Goal: Task Accomplishment & Management: Complete application form

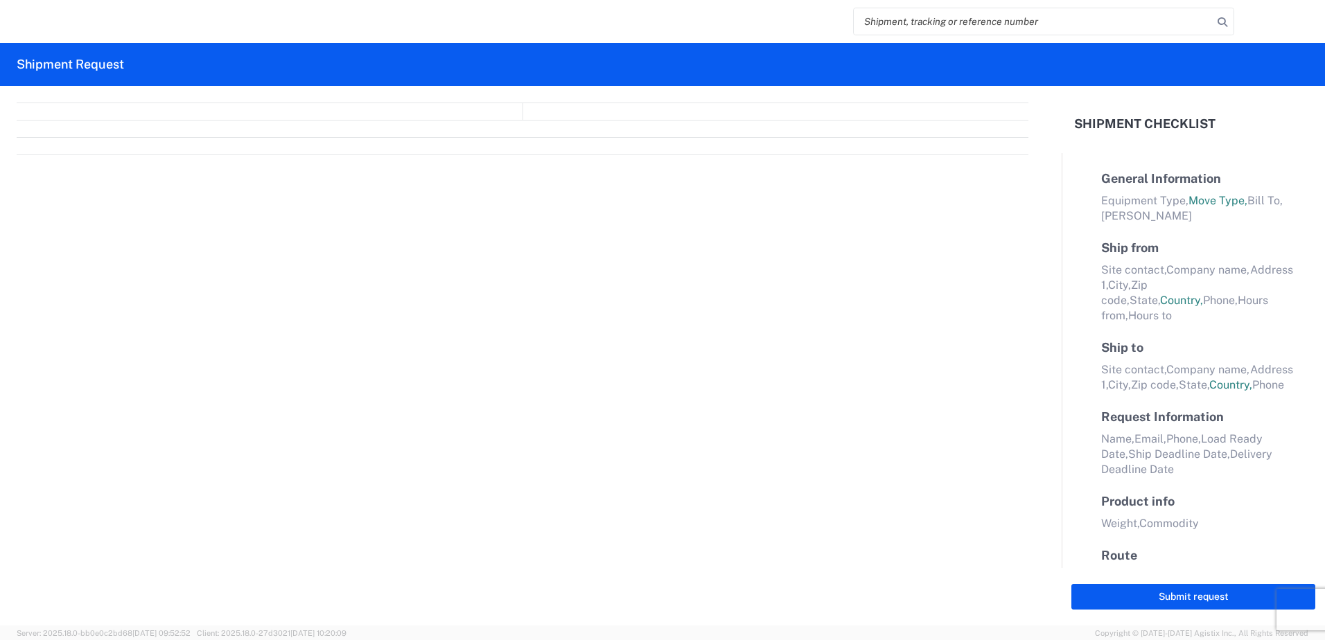
select select "FULL"
select select "LBS"
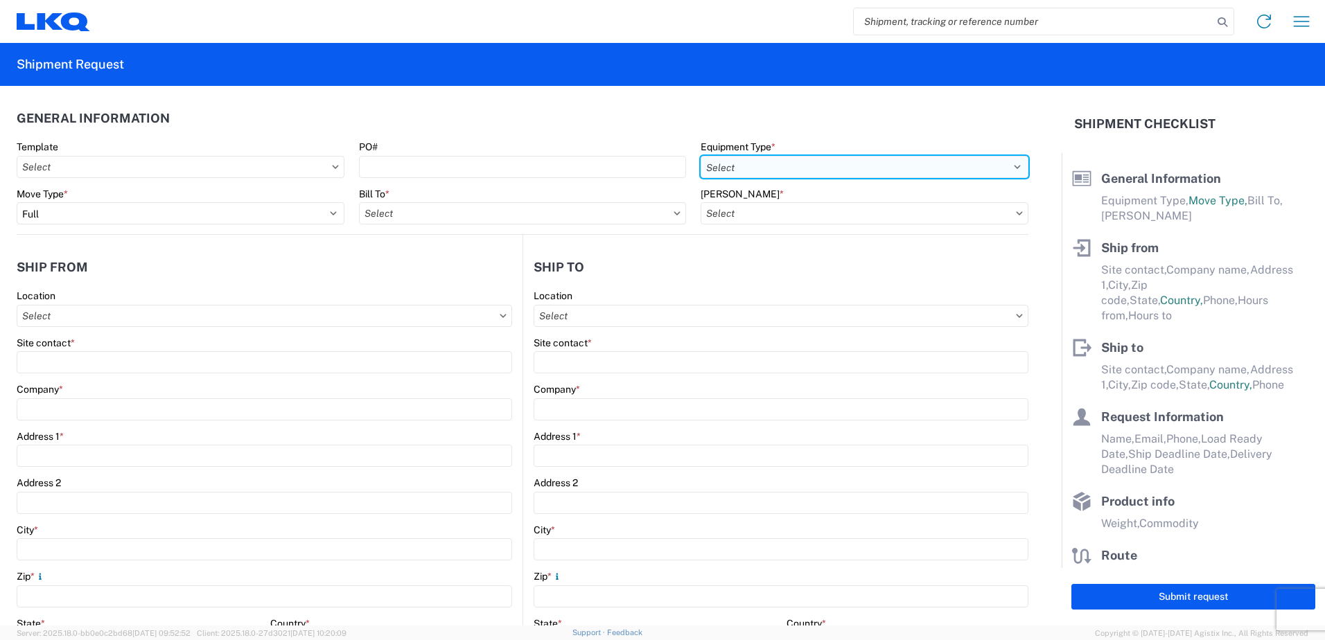
click at [776, 169] on select "Select 53’ Dry Van Flatbed Dropdeck (van) Lowboy (flatbed) Rail" at bounding box center [865, 167] width 328 height 22
select select "STDV"
click at [701, 156] on select "Select 53’ Dry Van Flatbed Dropdeck (van) Lowboy (flatbed) Rail" at bounding box center [865, 167] width 328 height 22
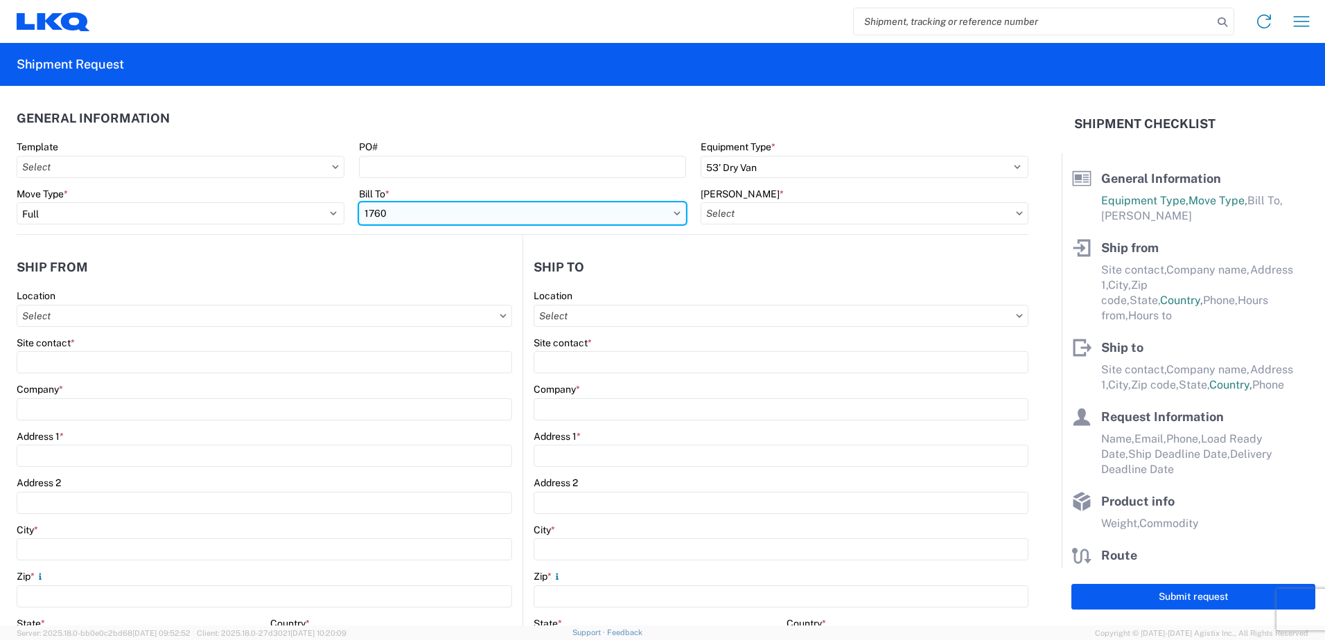
type input "1760"
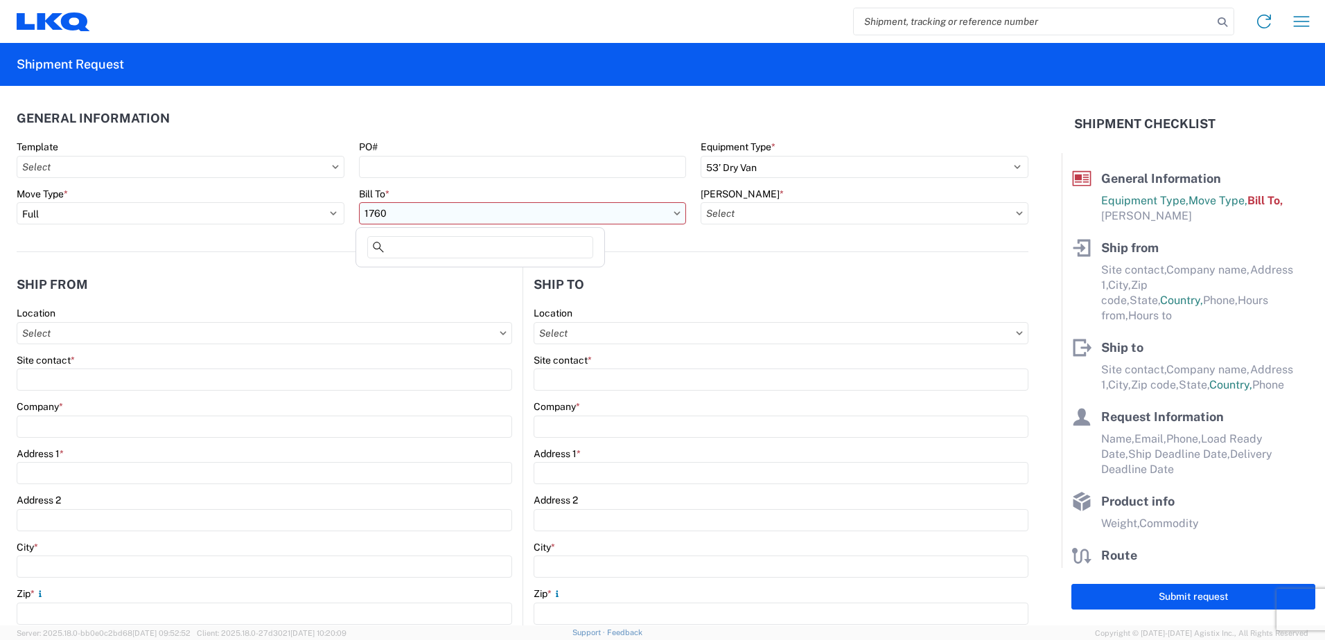
click at [402, 207] on input "1760" at bounding box center [523, 213] width 328 height 22
type input "1760"
click at [414, 276] on div "1760 - LKQ Best Core" at bounding box center [480, 275] width 243 height 22
type input "1760 - LKQ Best Core"
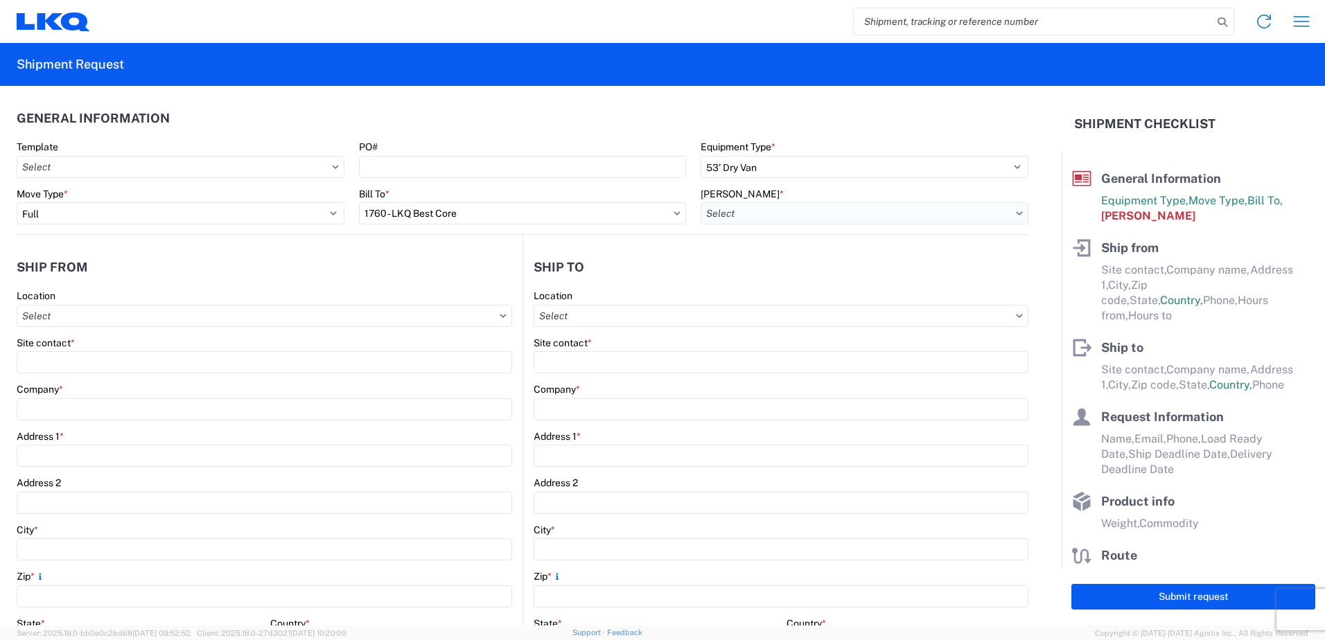
click at [780, 217] on input "[PERSON_NAME] *" at bounding box center [865, 213] width 328 height 22
click at [806, 276] on div "1760-1300-50180-0000 - 1760 Freight In - Cores" at bounding box center [818, 275] width 243 height 22
type input "1760-1300-50180-0000 - 1760 Freight In - Cores"
click at [94, 319] on input "Location" at bounding box center [264, 316] width 495 height 22
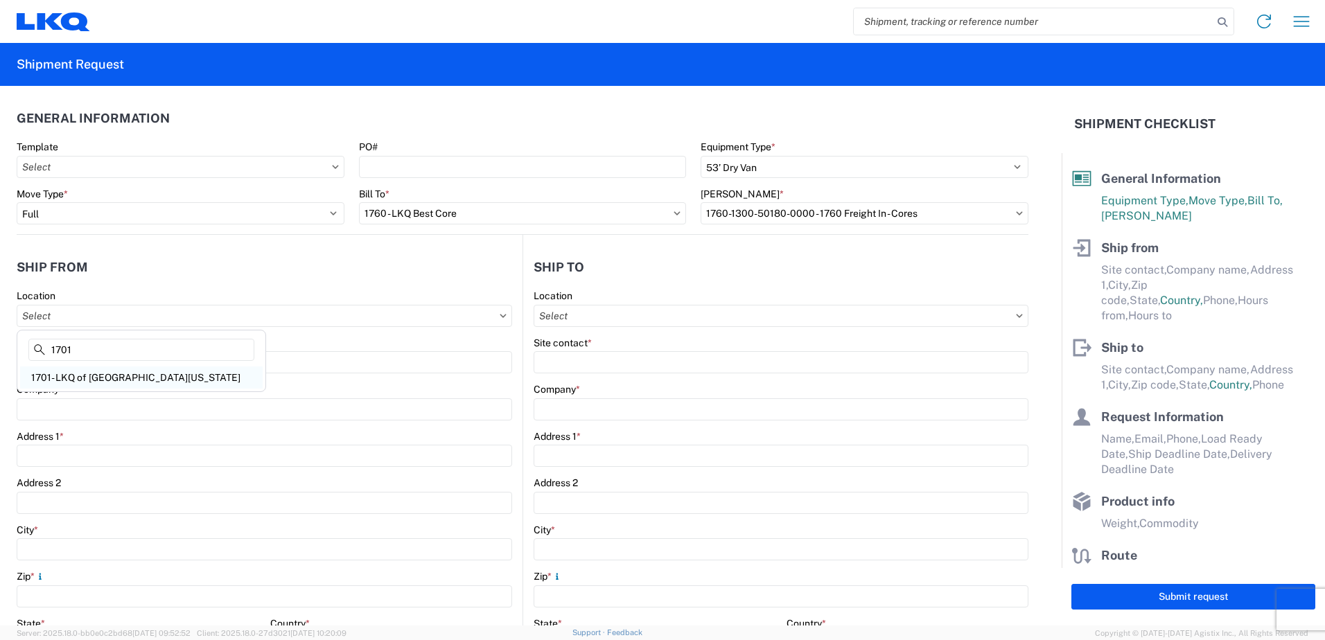
type input "1701"
click at [118, 373] on div "1701- LKQ of [GEOGRAPHIC_DATA][US_STATE]" at bounding box center [141, 378] width 243 height 22
type input "1701- LKQ of [GEOGRAPHIC_DATA][US_STATE]"
type input "LKQ Corporation"
type input "[STREET_ADDRESS][PERSON_NAME]"
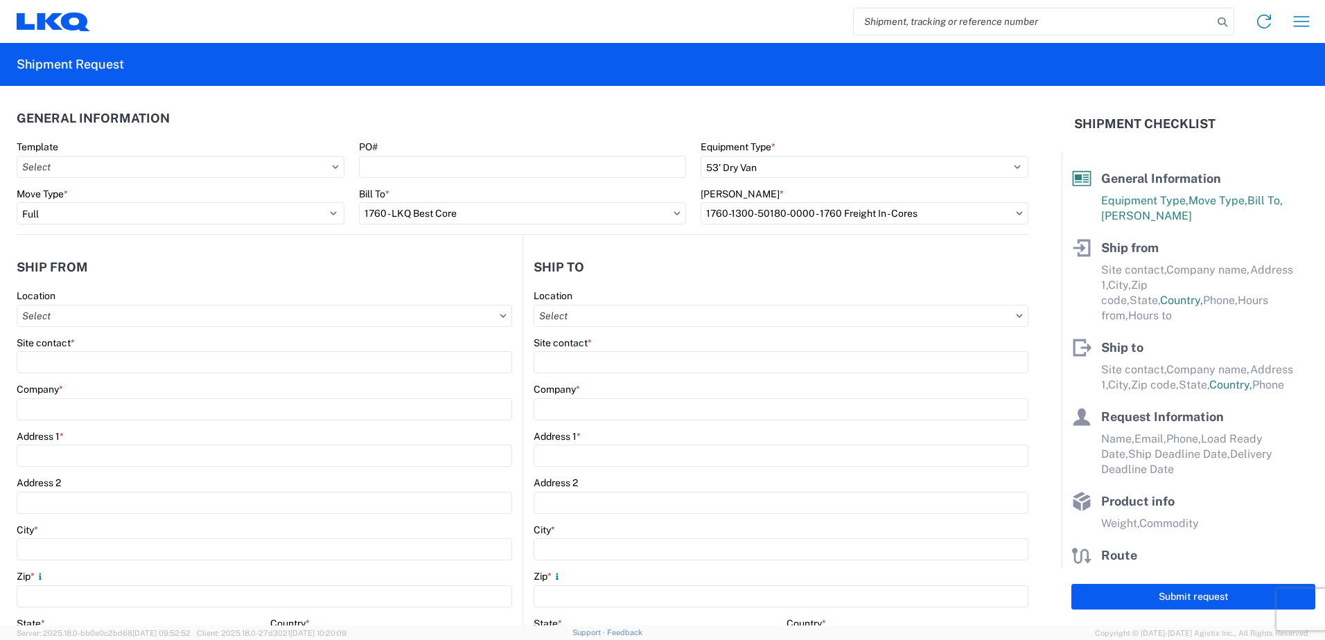
type input "[PERSON_NAME]"
type input "76028"
select select "[GEOGRAPHIC_DATA]"
select select "US"
type input "08:00"
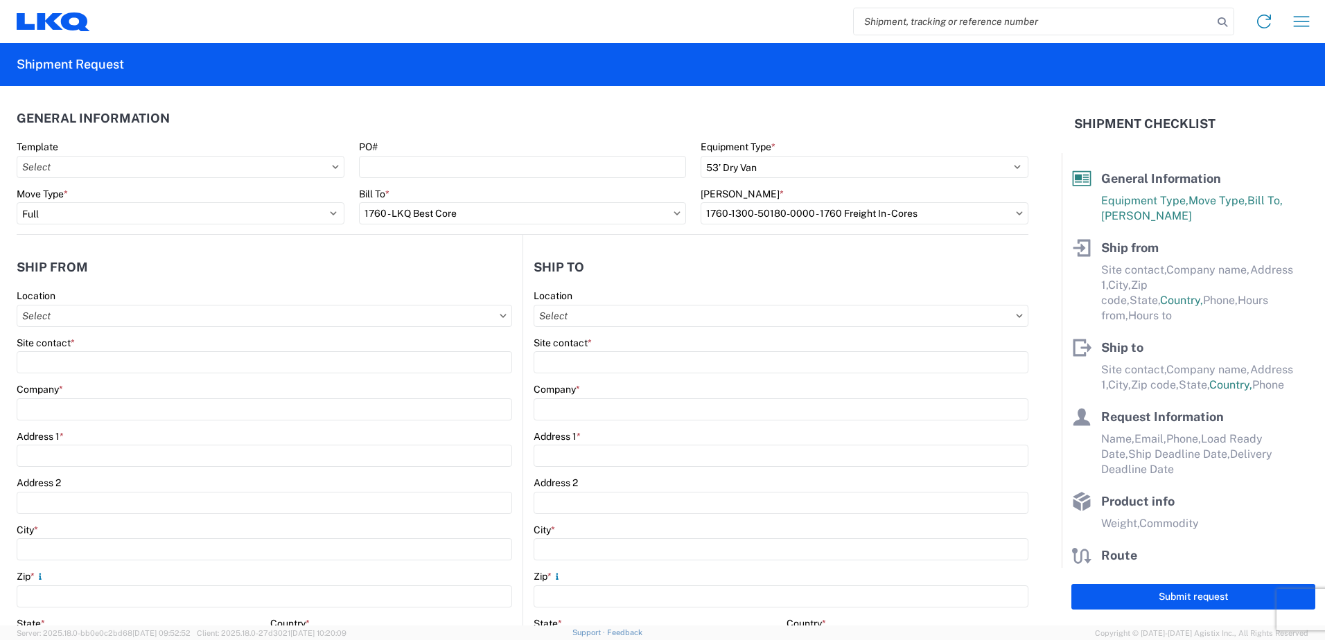
type input "17:00"
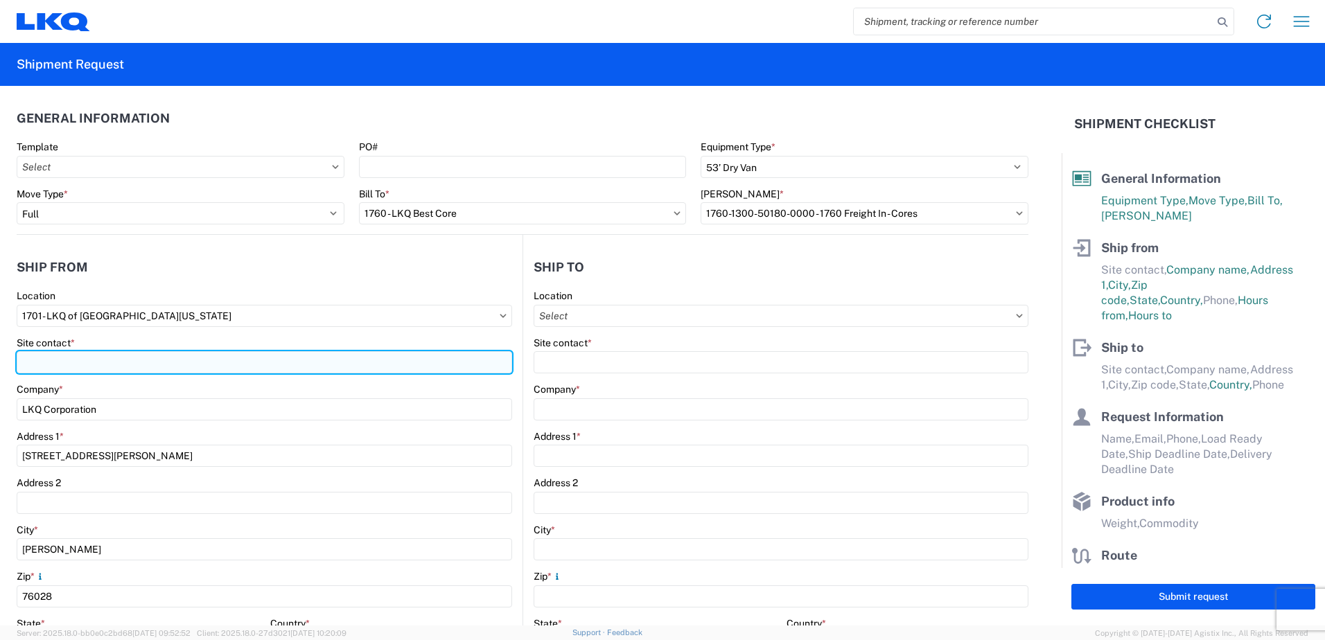
click at [60, 360] on input "Site contact *" at bounding box center [264, 362] width 495 height 22
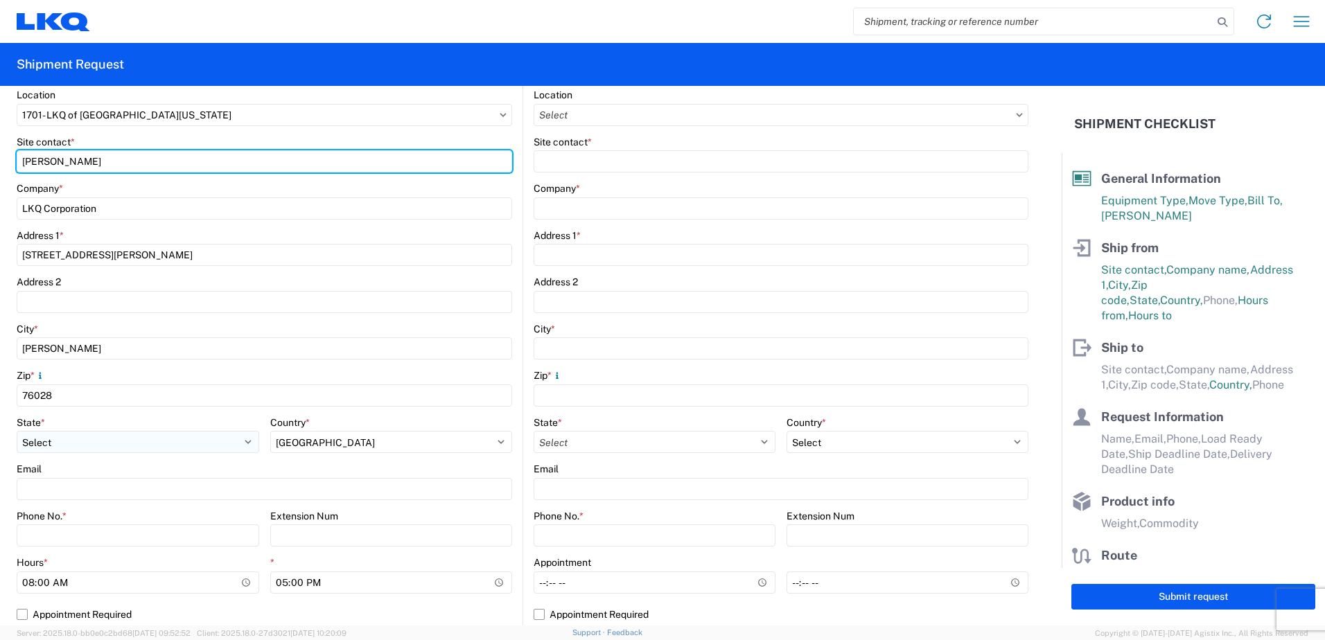
scroll to position [208, 0]
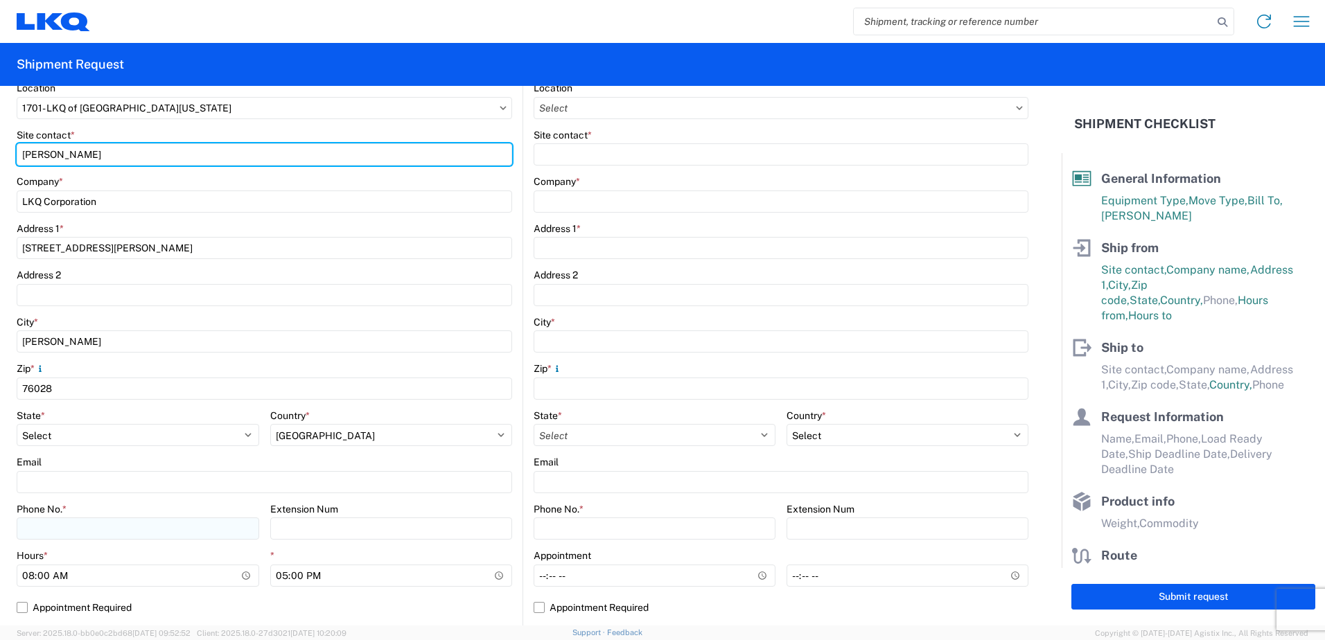
type input "[PERSON_NAME]"
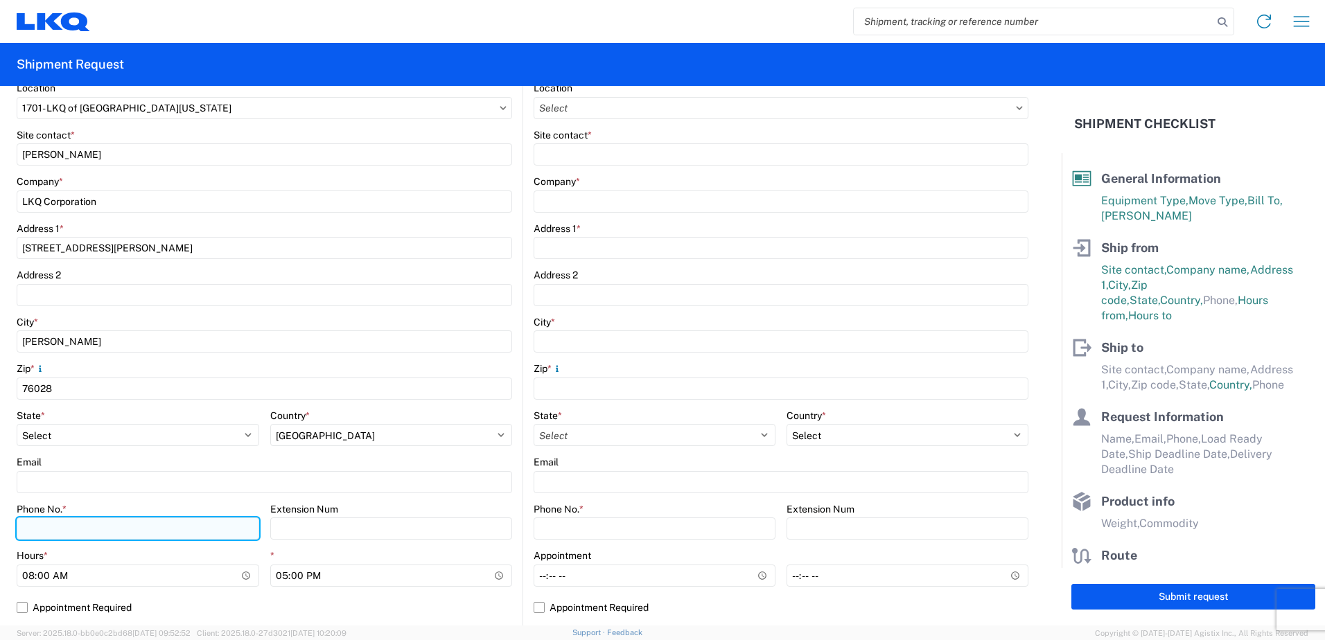
click at [91, 522] on input "Phone No. *" at bounding box center [138, 529] width 243 height 22
type input "4699413780"
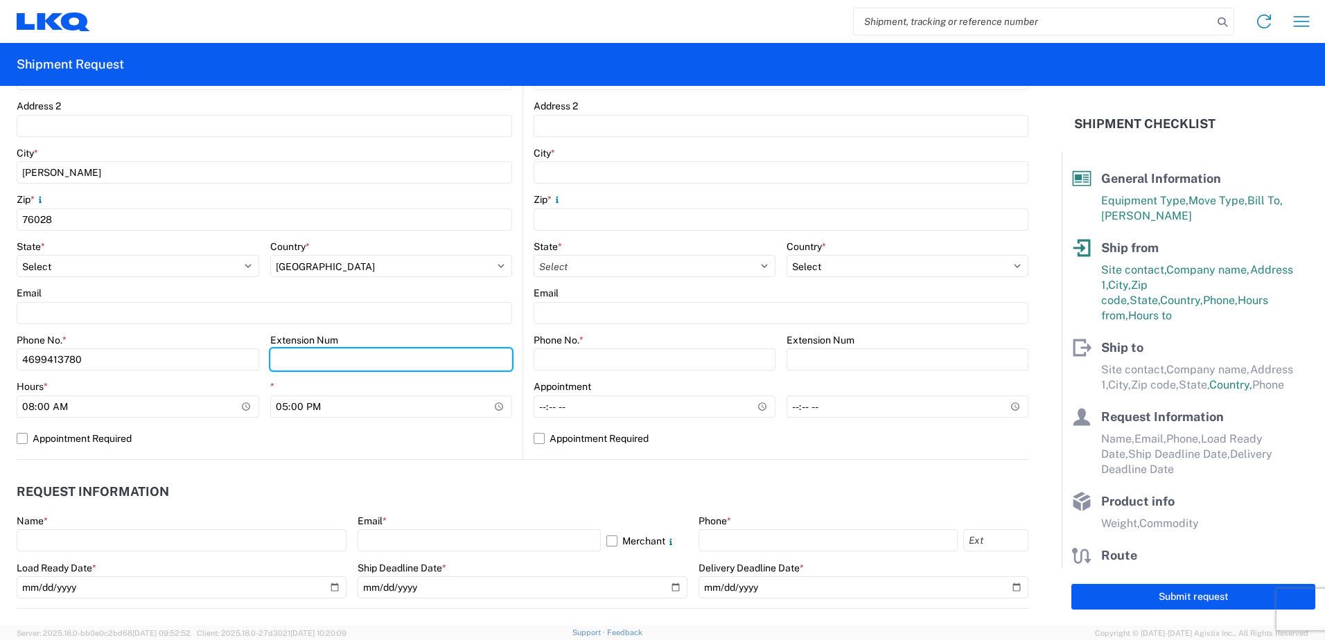
scroll to position [416, 0]
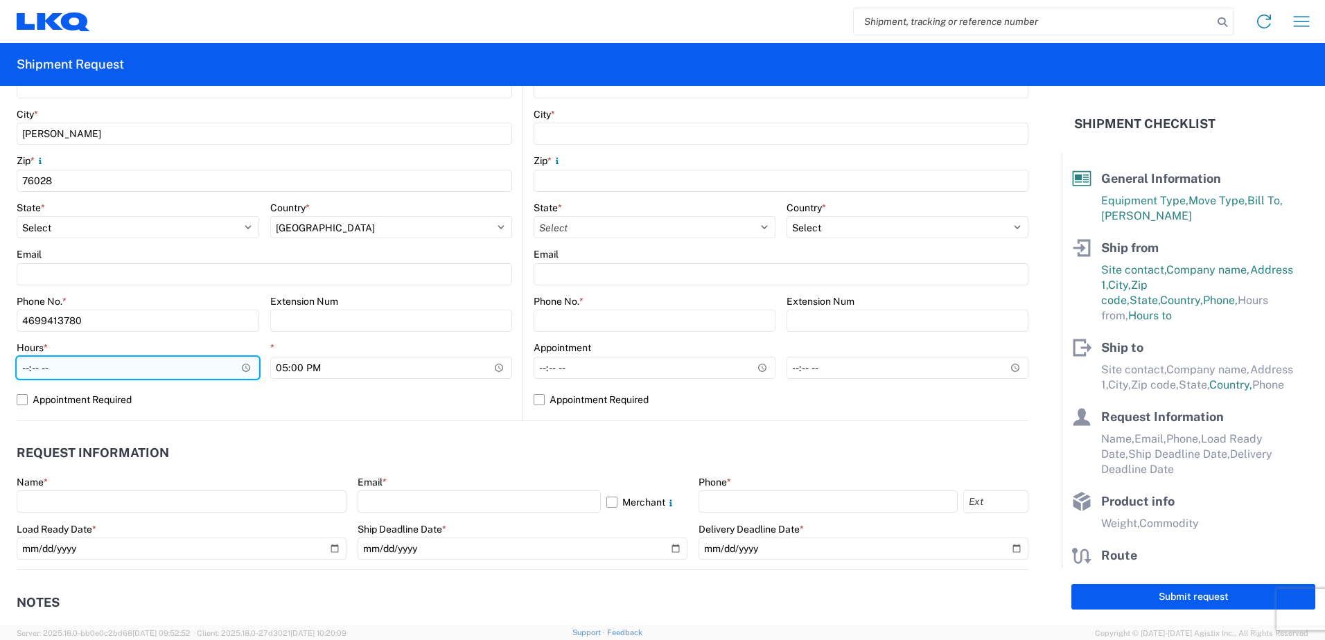
type input "07:00"
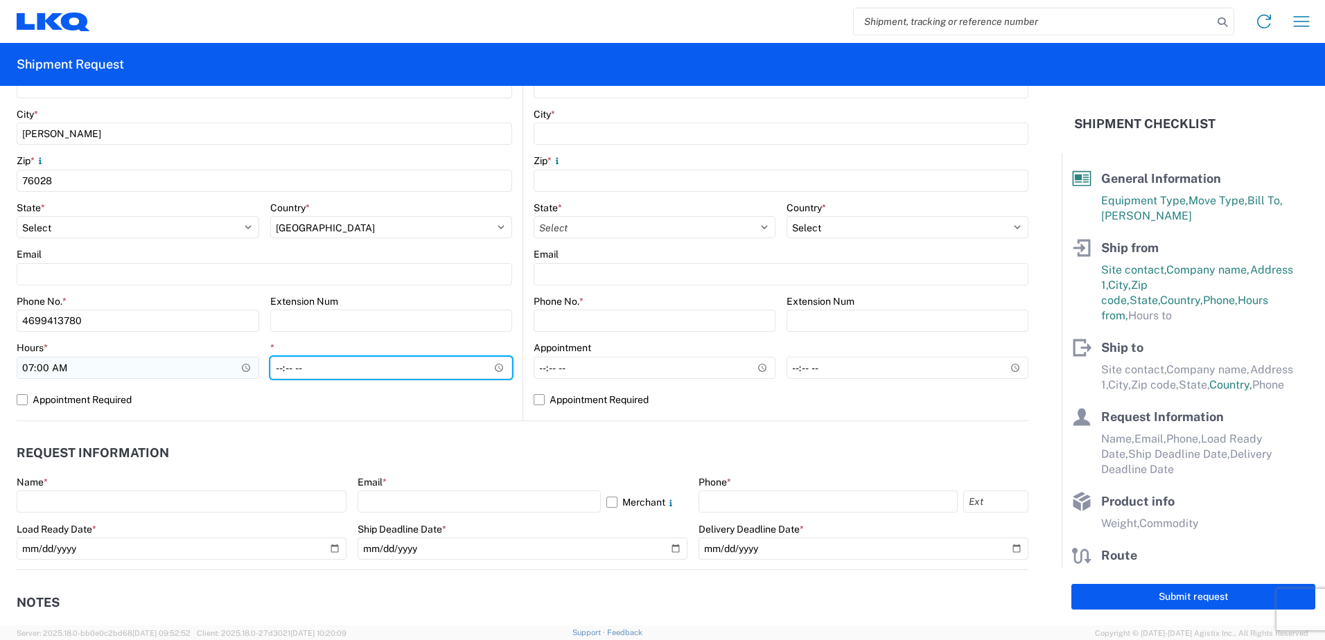
type input "15:00"
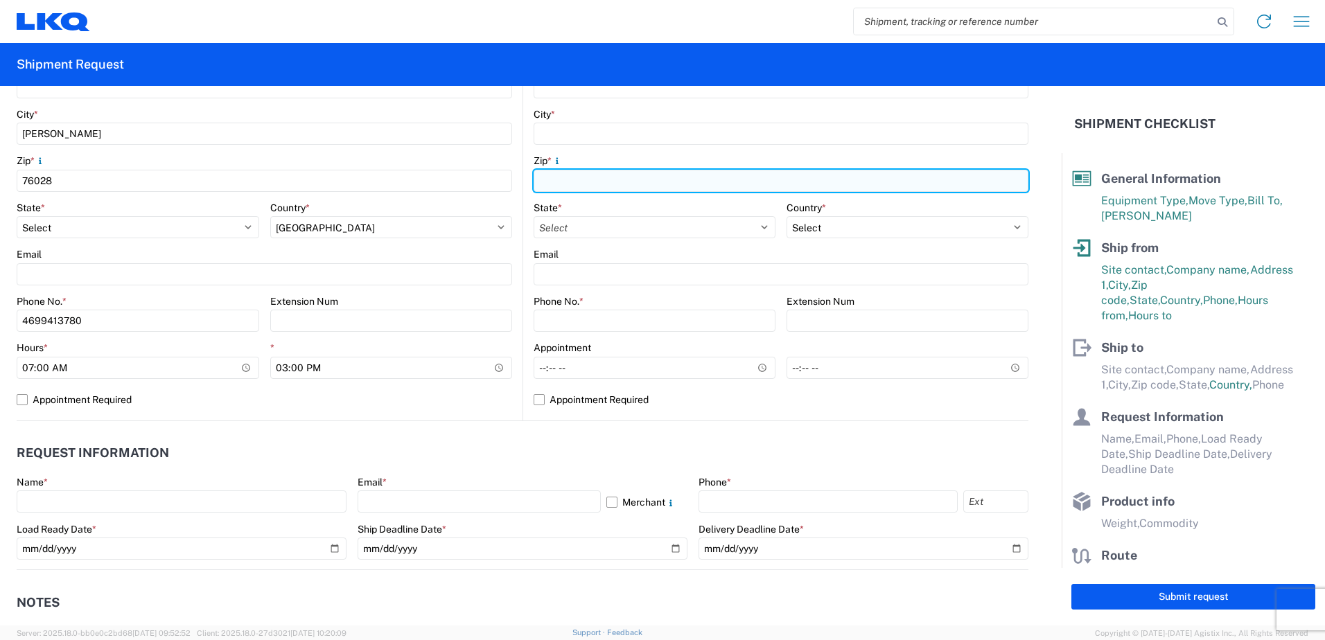
click at [726, 172] on input "Zip *" at bounding box center [781, 181] width 495 height 22
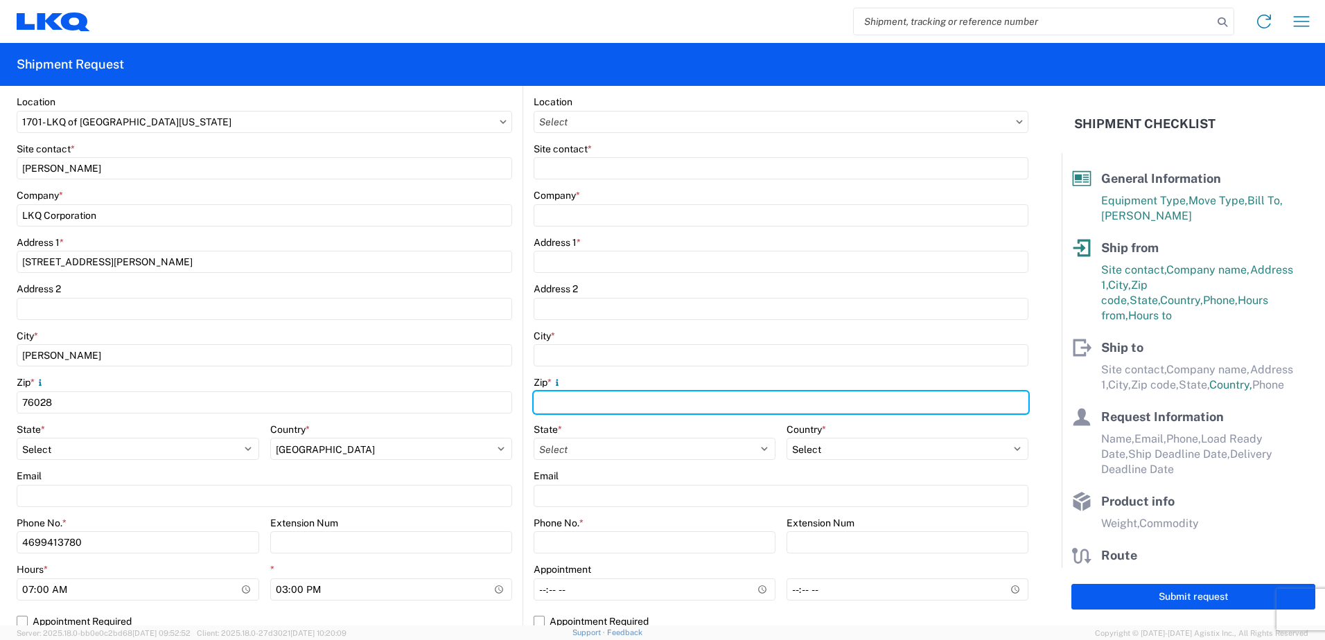
scroll to position [0, 0]
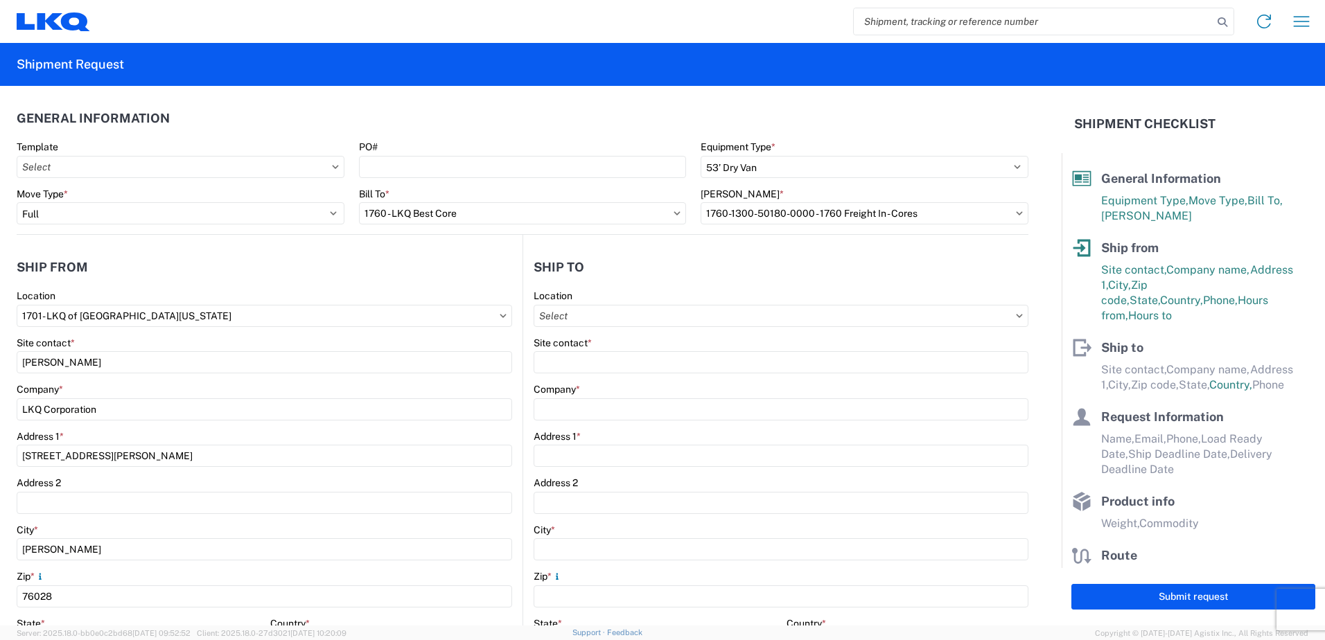
click at [950, 299] on div "Location" at bounding box center [781, 296] width 495 height 12
click at [643, 310] on input "Location" at bounding box center [781, 316] width 495 height 22
type input "1760"
click at [620, 379] on div "1760 - LKQ Best Core" at bounding box center [653, 378] width 243 height 22
type input "1760 - LKQ Best Core"
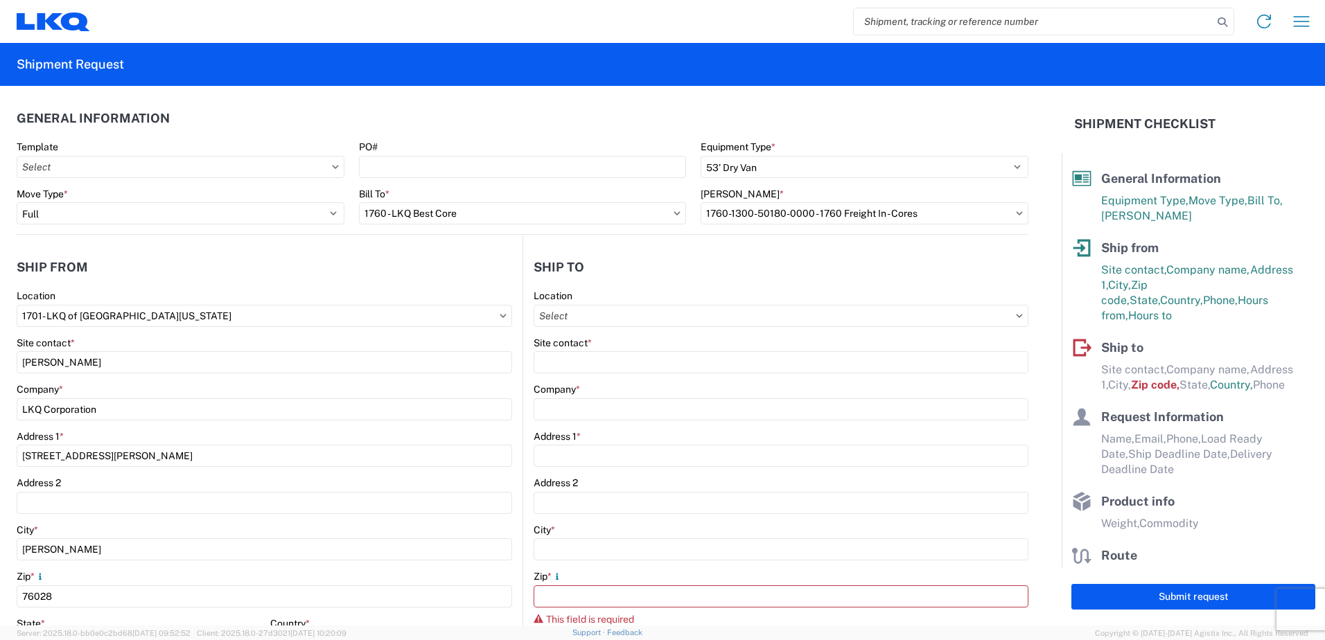
type input "LKQ Corporation"
type input "[STREET_ADDRESS]"
type input "[GEOGRAPHIC_DATA]"
type input "77038"
select select "[GEOGRAPHIC_DATA]"
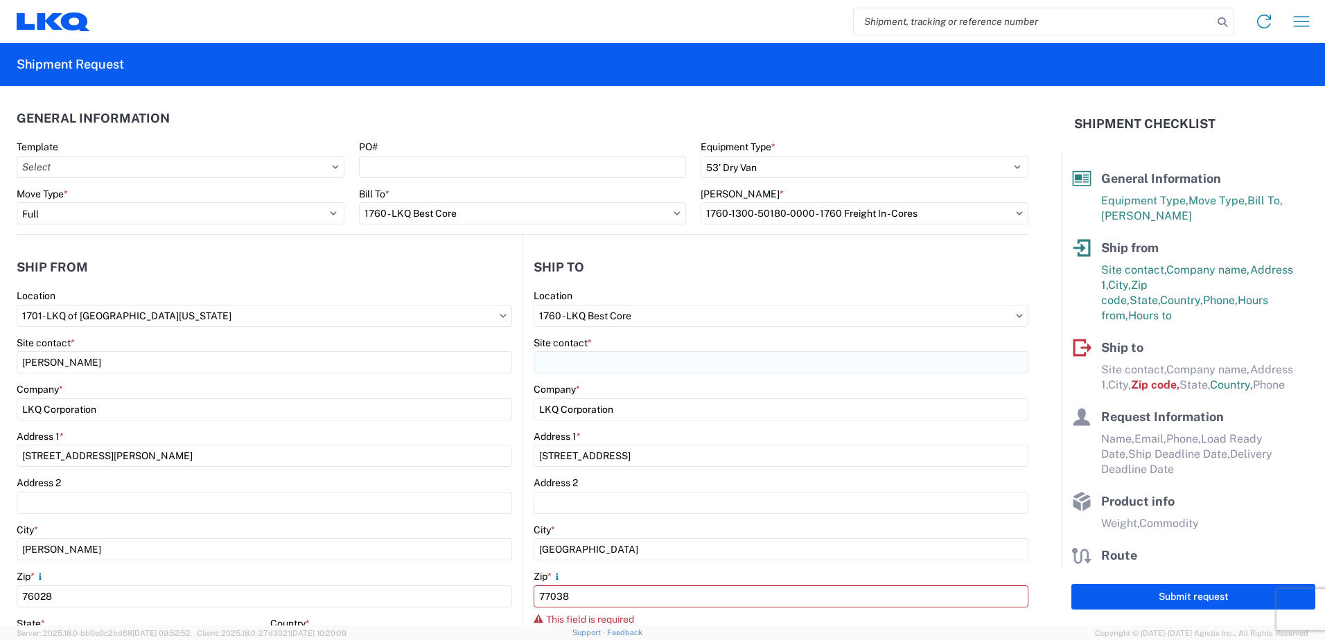
select select "US"
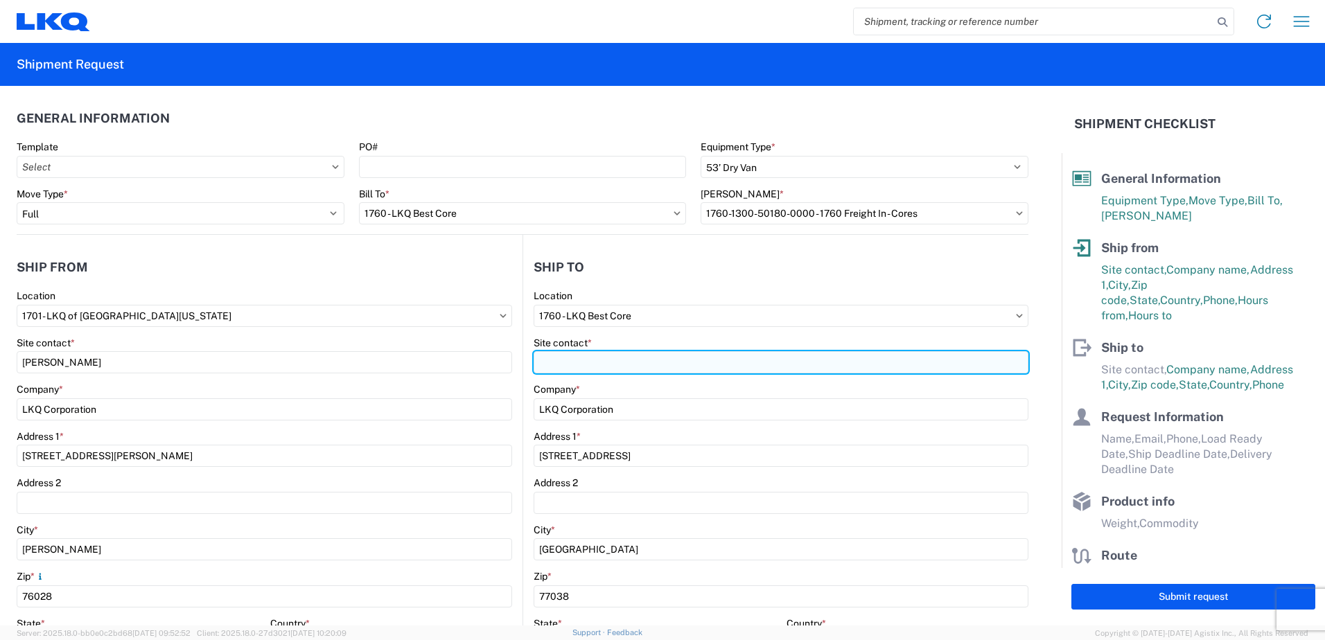
click at [590, 366] on input "Site contact *" at bounding box center [781, 362] width 495 height 22
type input "[PERSON_NAME]"
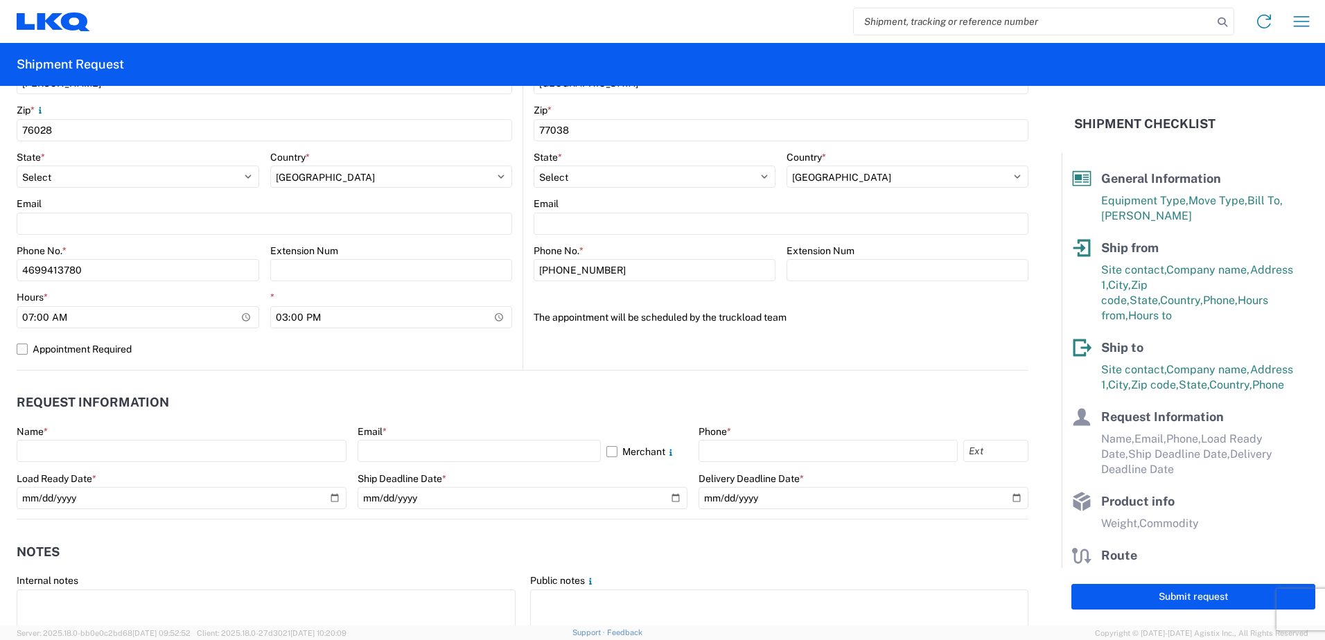
scroll to position [485, 0]
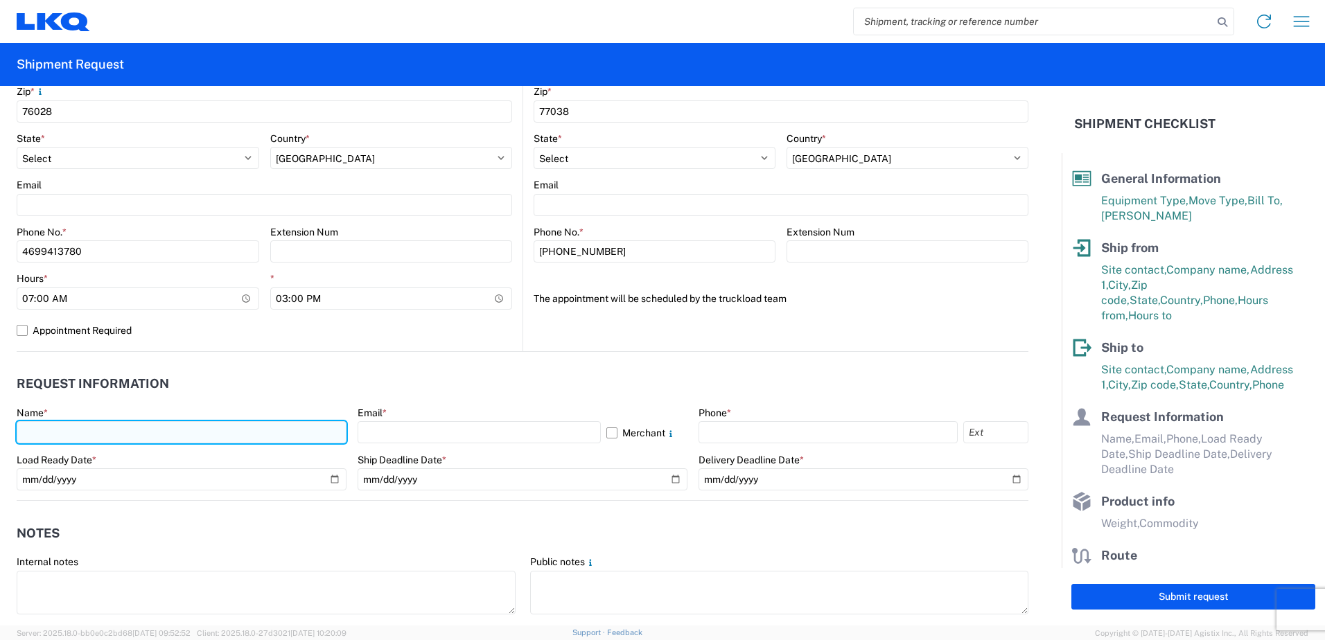
click at [113, 427] on input "text" at bounding box center [182, 432] width 330 height 22
type input "[PERSON_NAME]"
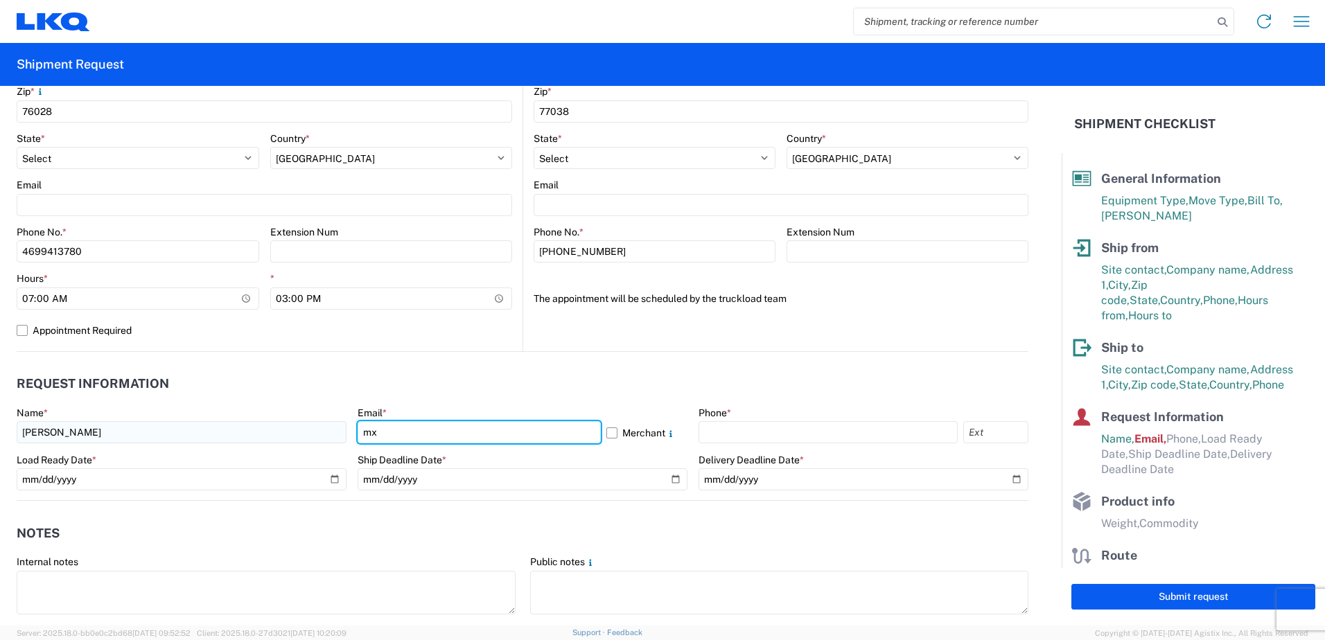
type input "[EMAIL_ADDRESS][DOMAIN_NAME]"
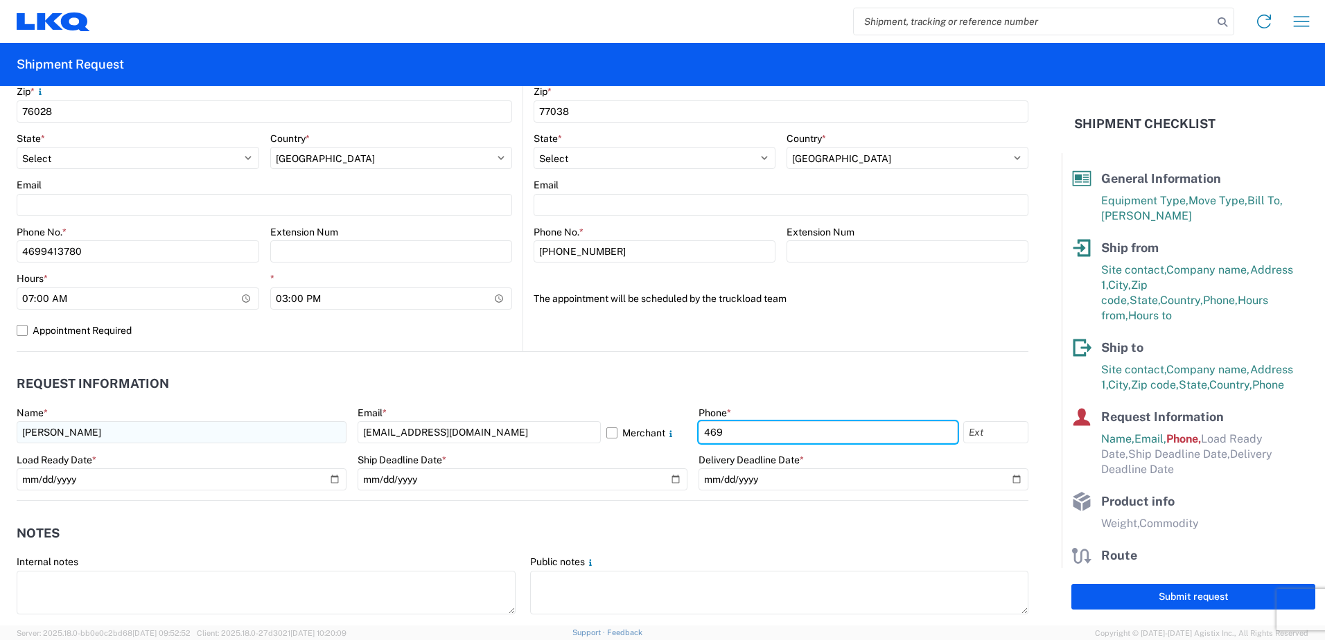
type input "4699413780"
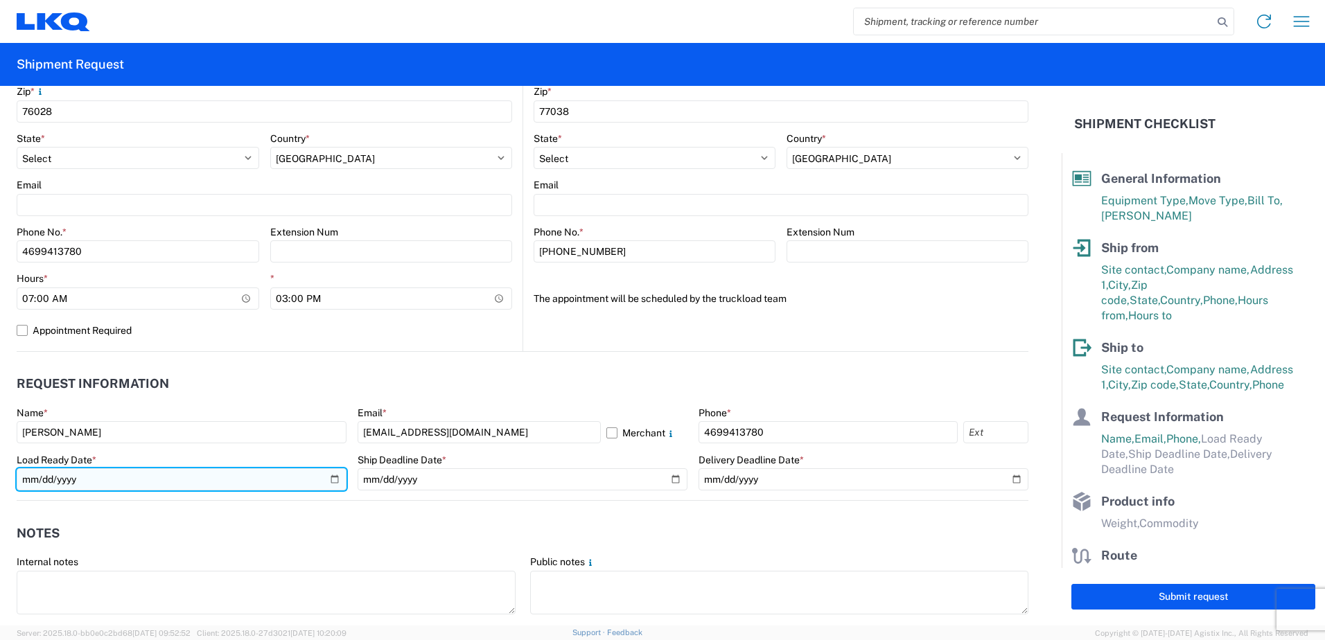
click at [305, 475] on input "date" at bounding box center [182, 479] width 330 height 22
click at [330, 478] on input "date" at bounding box center [182, 479] width 330 height 22
type input "[DATE]"
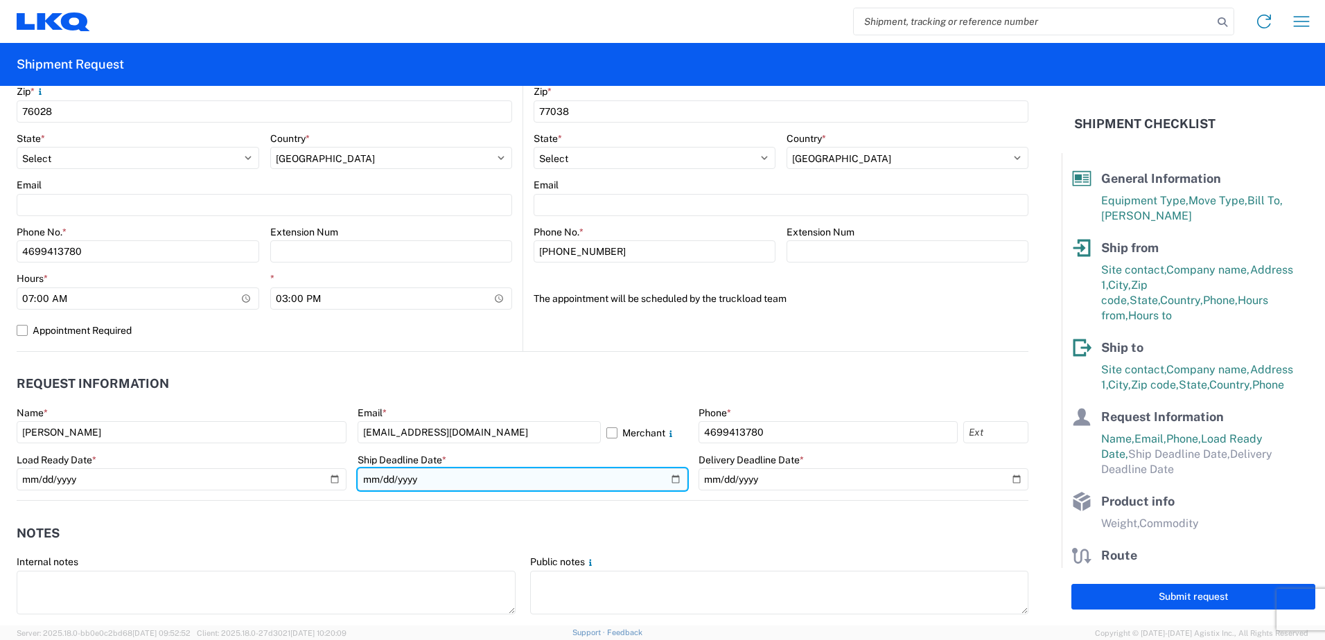
click at [671, 477] on input "date" at bounding box center [523, 479] width 330 height 22
type input "[DATE]"
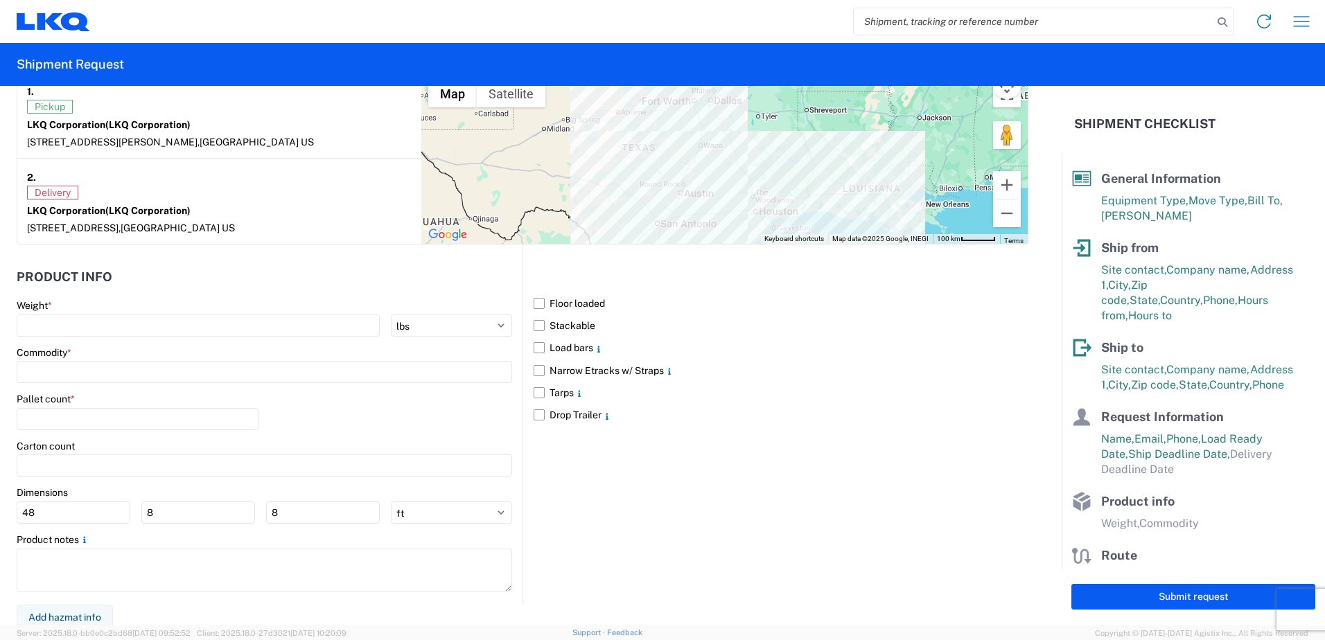
scroll to position [1123, 0]
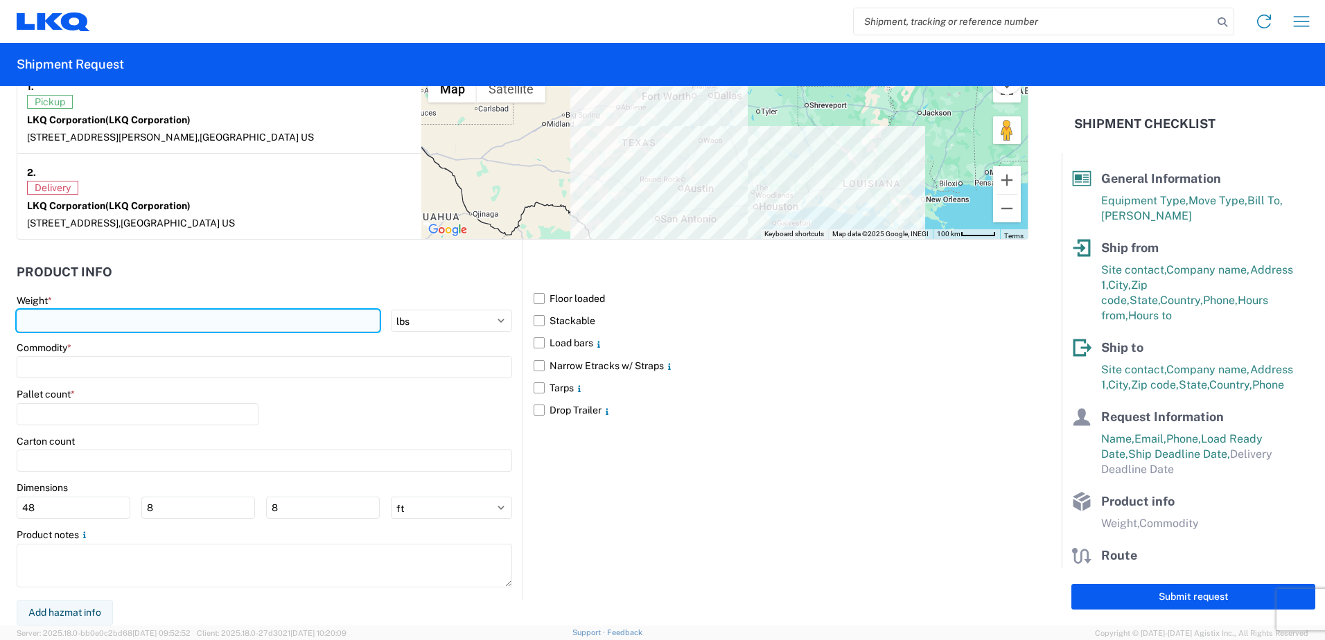
click at [68, 320] on input "number" at bounding box center [198, 321] width 363 height 22
type input "40000"
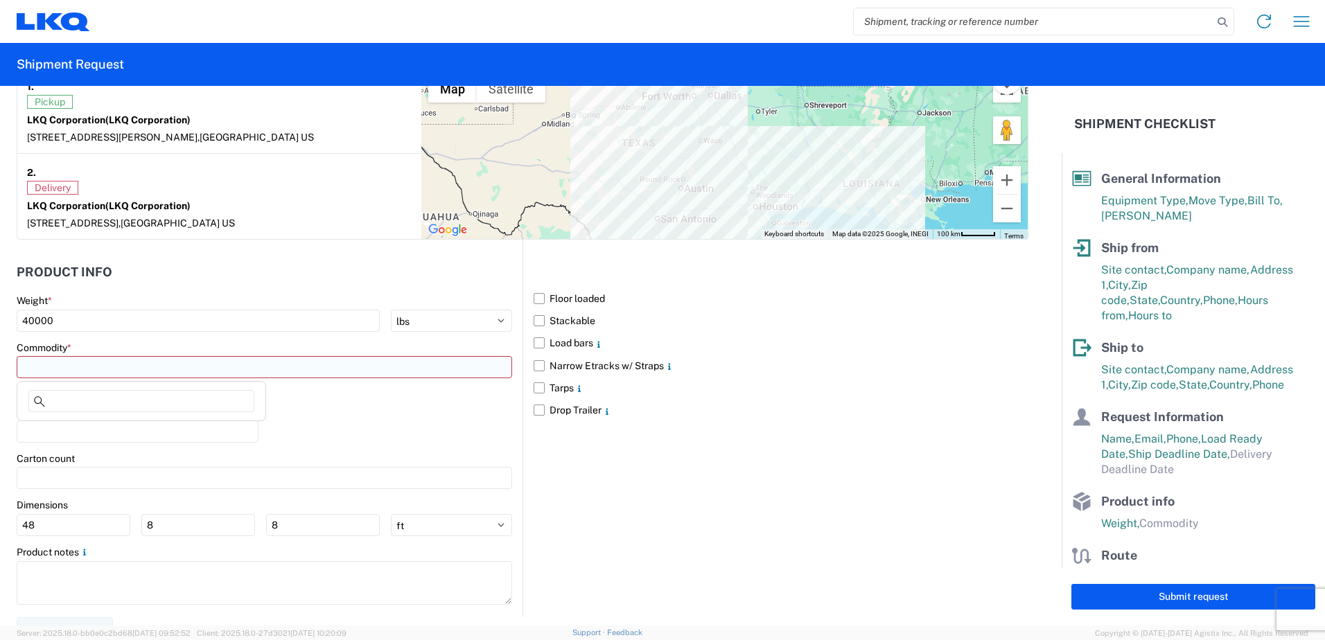
click at [69, 364] on input at bounding box center [264, 367] width 495 height 22
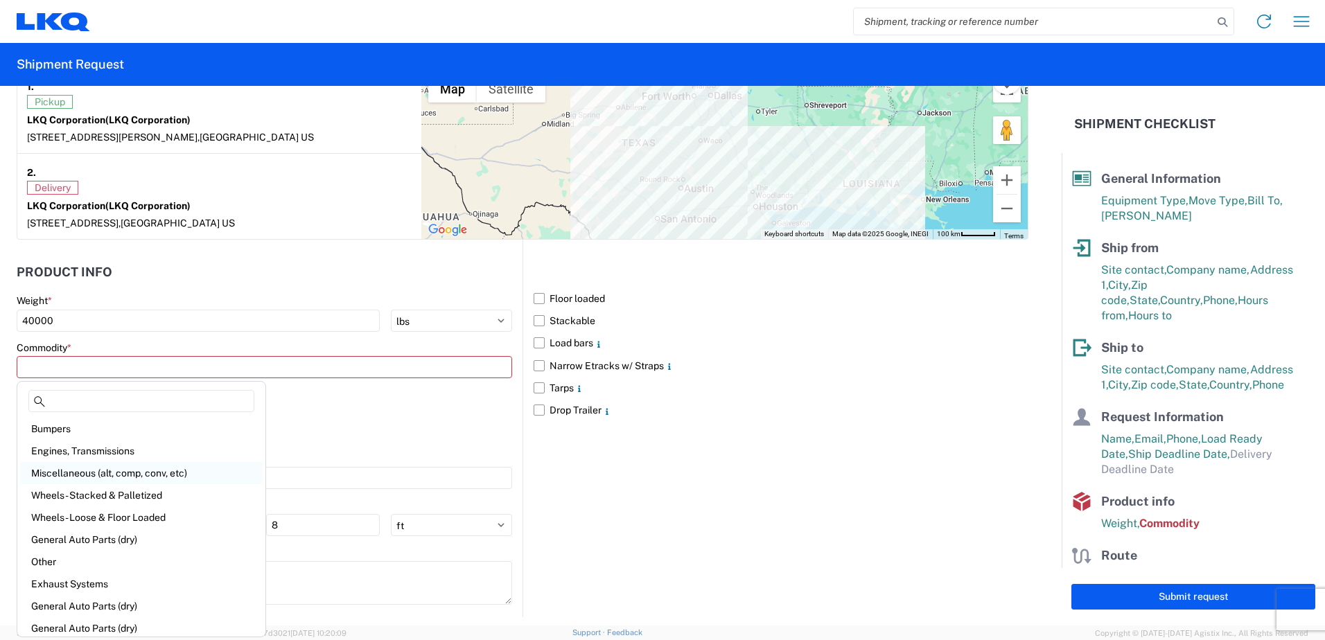
click at [83, 470] on div "Miscellaneous (alt, comp, conv, etc)" at bounding box center [141, 473] width 243 height 22
type input "Miscellaneous (alt, comp, conv, etc)"
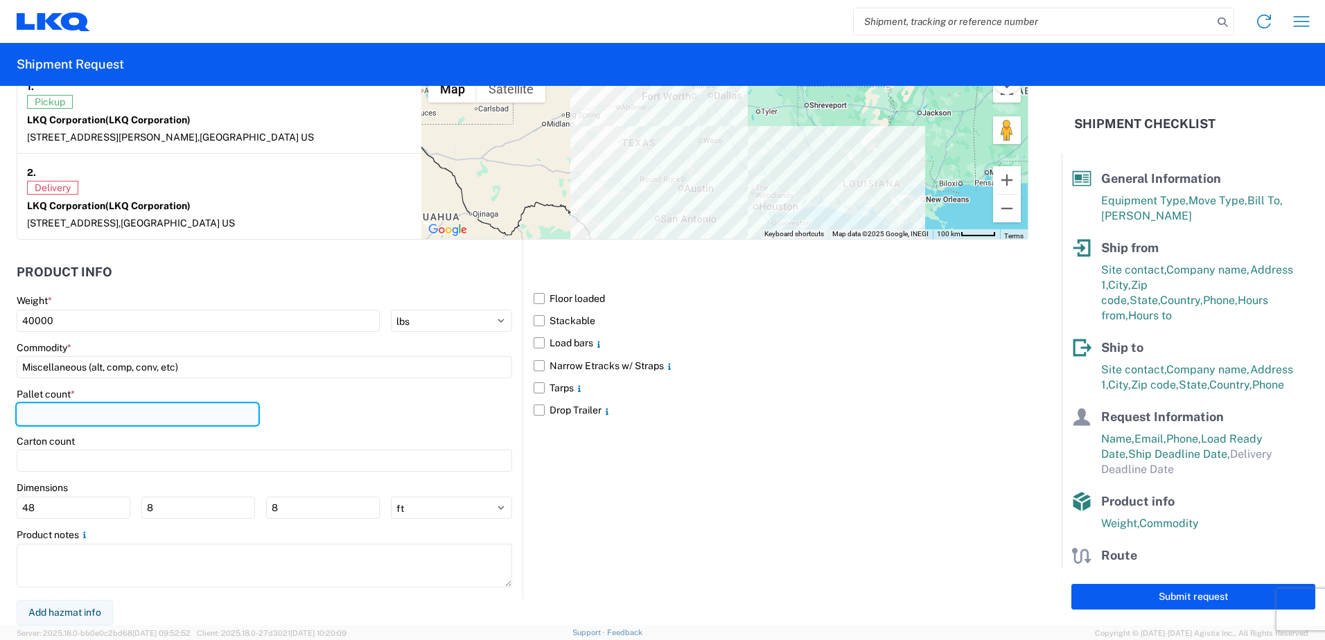
click at [49, 409] on input "number" at bounding box center [138, 414] width 242 height 22
type input "24"
click at [536, 296] on label "Floor loaded" at bounding box center [781, 299] width 495 height 22
click at [0, 0] on input "Floor loaded" at bounding box center [0, 0] width 0 height 0
click at [539, 368] on label "Narrow Etracks w/ Straps" at bounding box center [781, 366] width 495 height 22
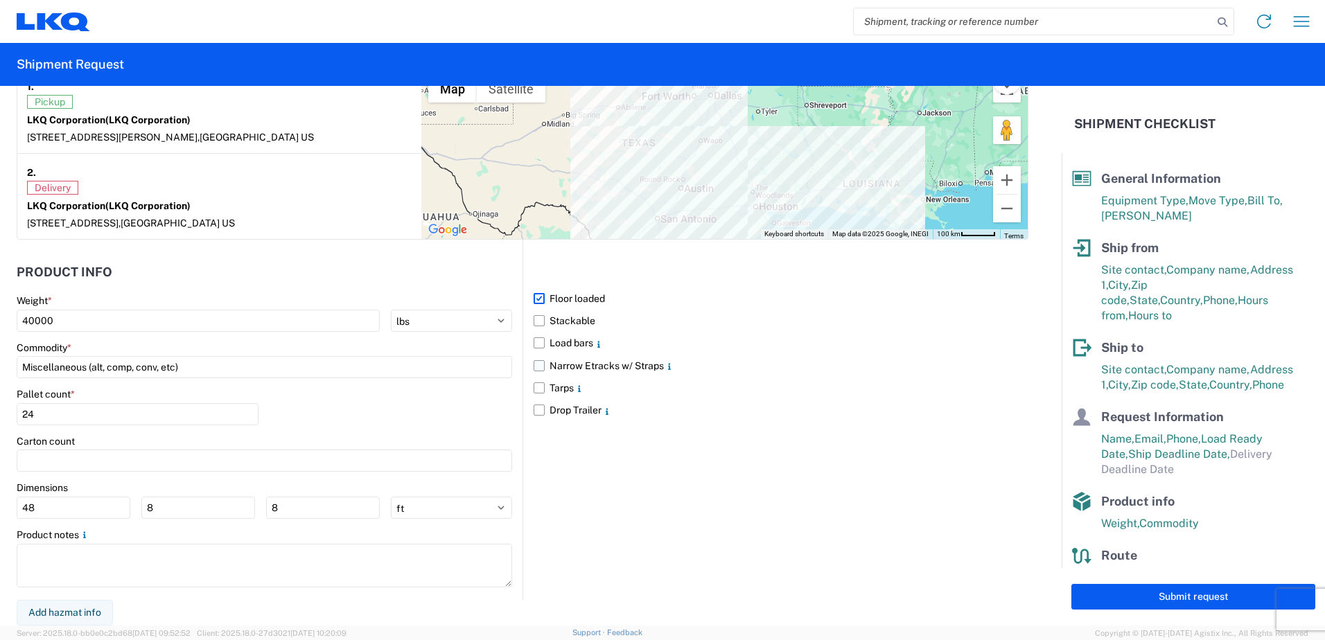
click at [0, 0] on input "Narrow Etracks w/ Straps" at bounding box center [0, 0] width 0 height 0
click at [1166, 600] on button "Submit request" at bounding box center [1193, 597] width 244 height 26
select select "US"
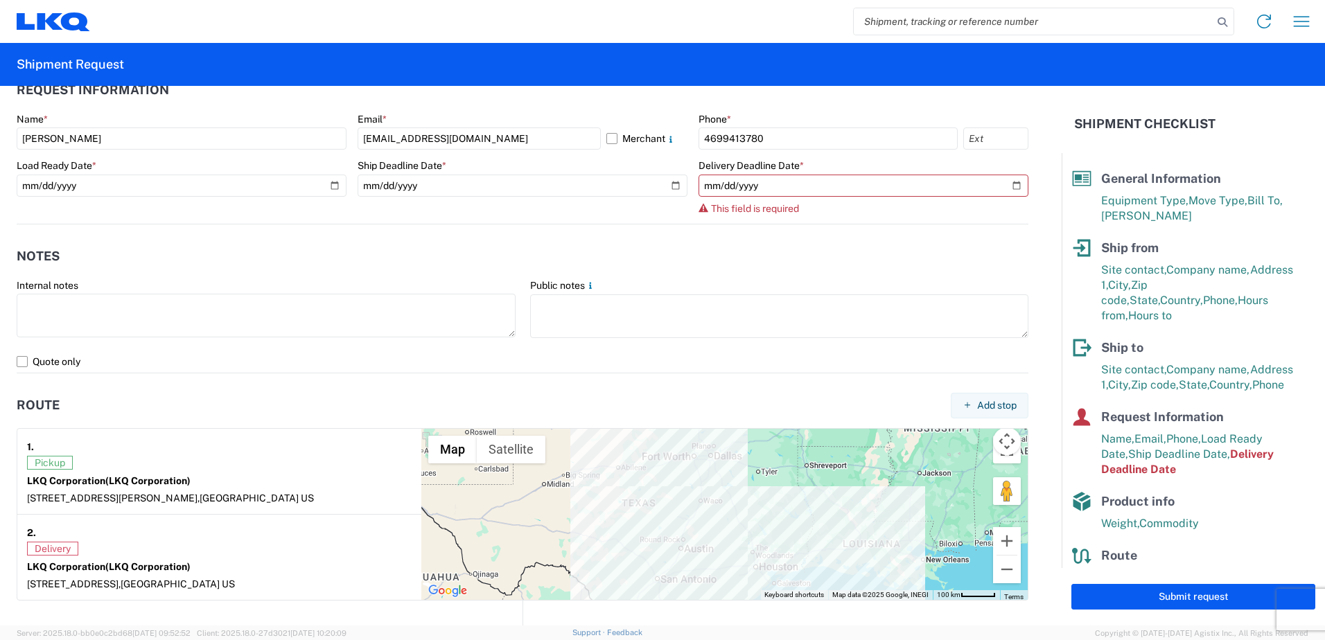
scroll to position [585, 0]
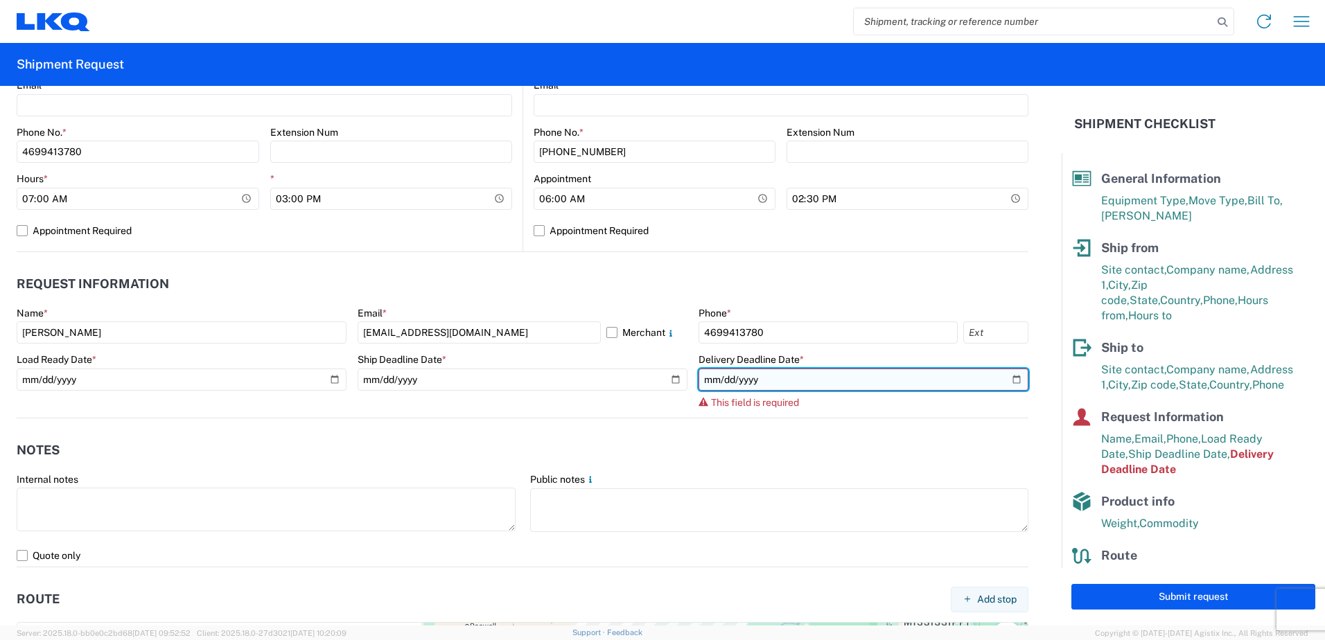
click at [1006, 375] on input "date" at bounding box center [863, 380] width 330 height 22
type input "[DATE]"
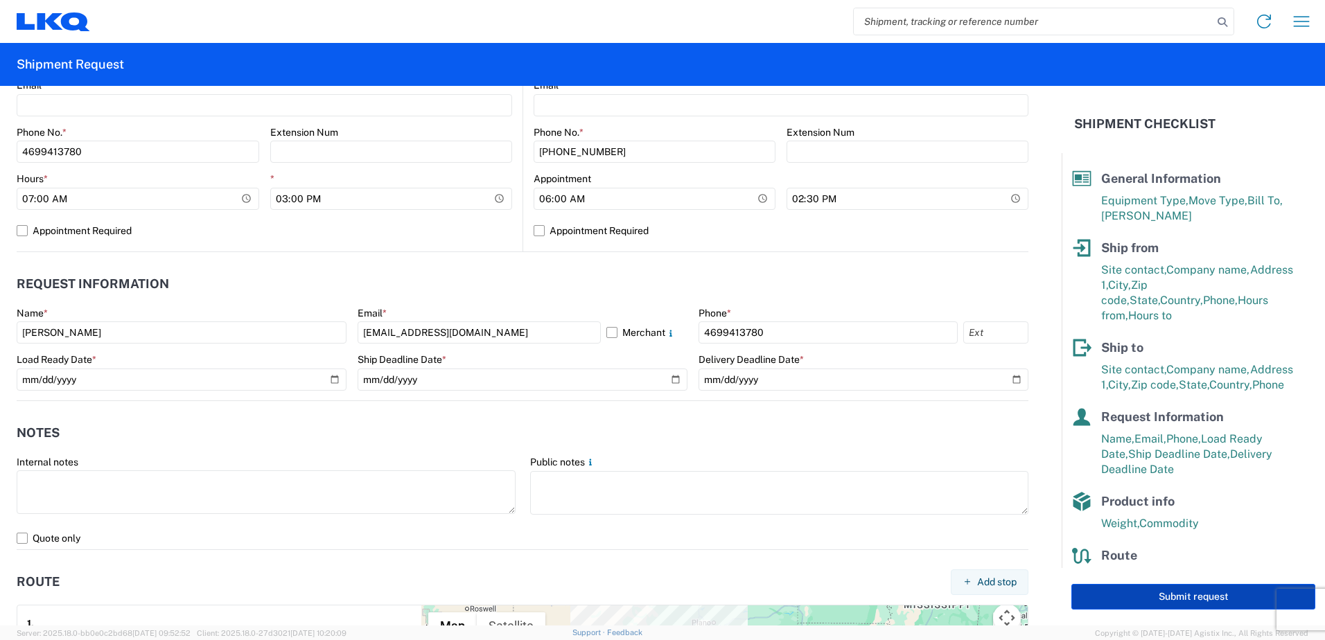
click at [1158, 594] on button "Submit request" at bounding box center [1193, 597] width 244 height 26
